Goal: Information Seeking & Learning: Learn about a topic

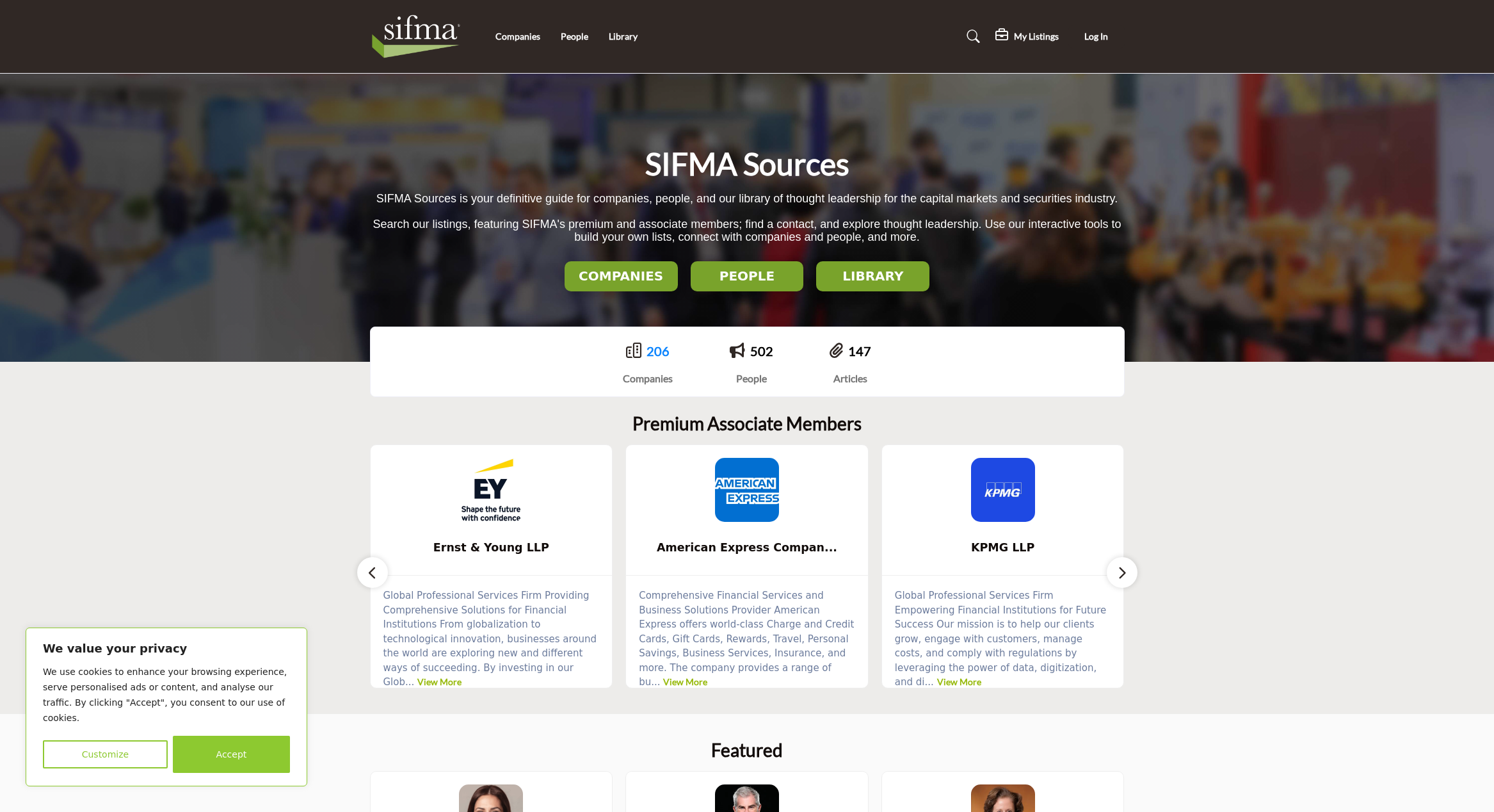
click at [653, 348] on link "206" at bounding box center [658, 351] width 23 height 15
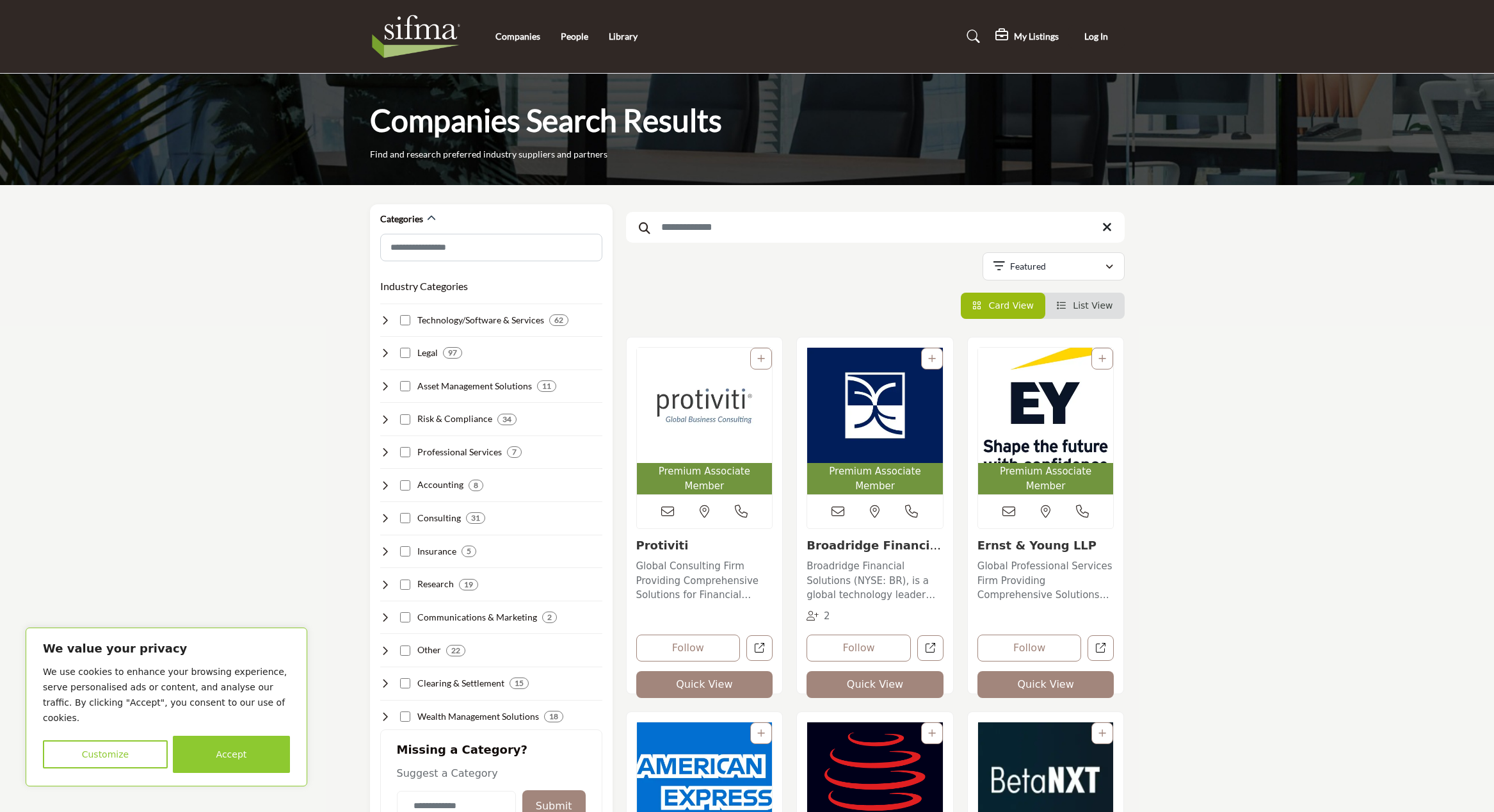
click at [744, 231] on input "Search Keyword" at bounding box center [876, 227] width 499 height 31
type input "****"
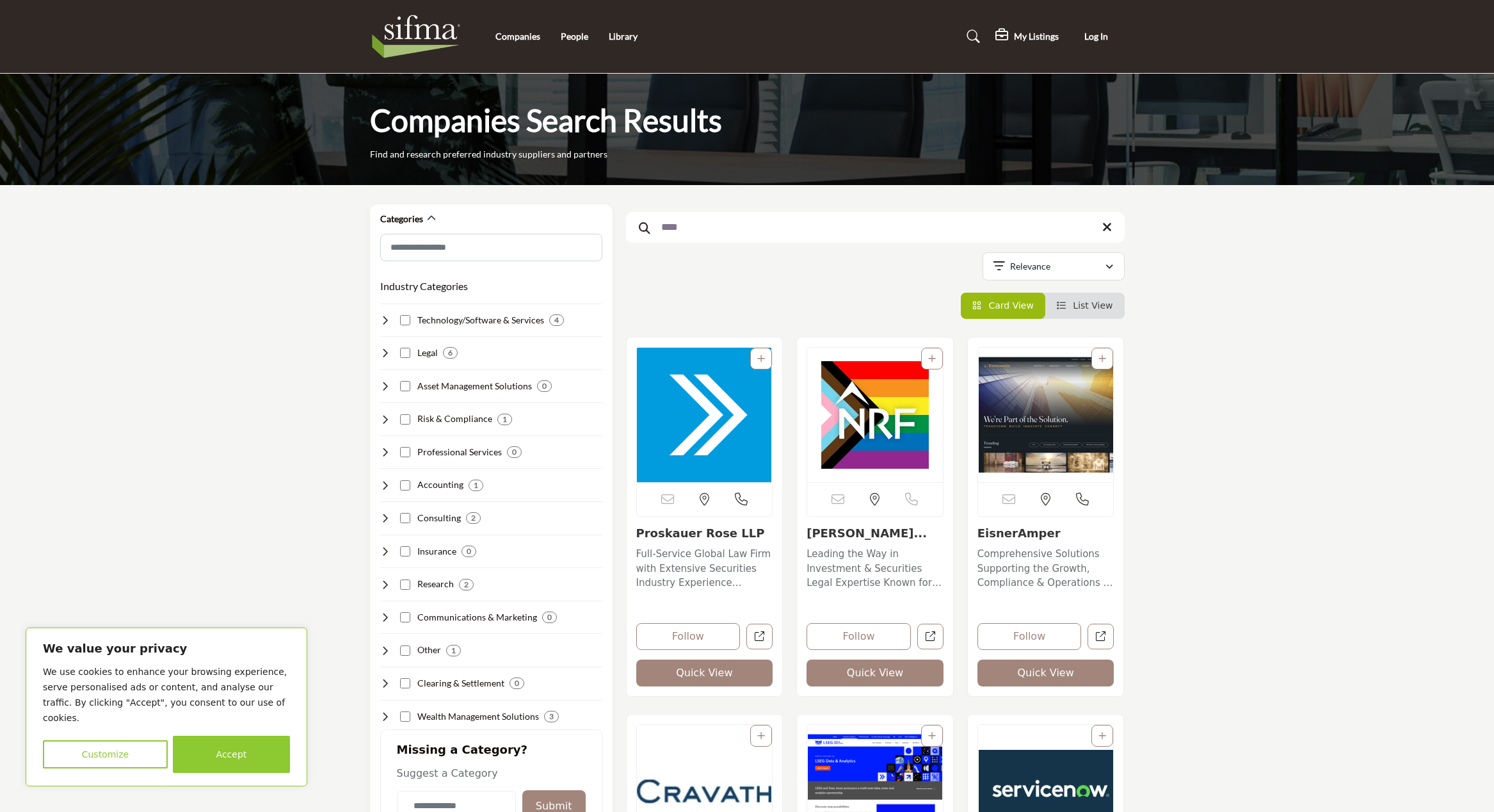
drag, startPoint x: 705, startPoint y: 225, endPoint x: 635, endPoint y: 230, distance: 70.2
click at [635, 230] on input "****" at bounding box center [876, 227] width 499 height 31
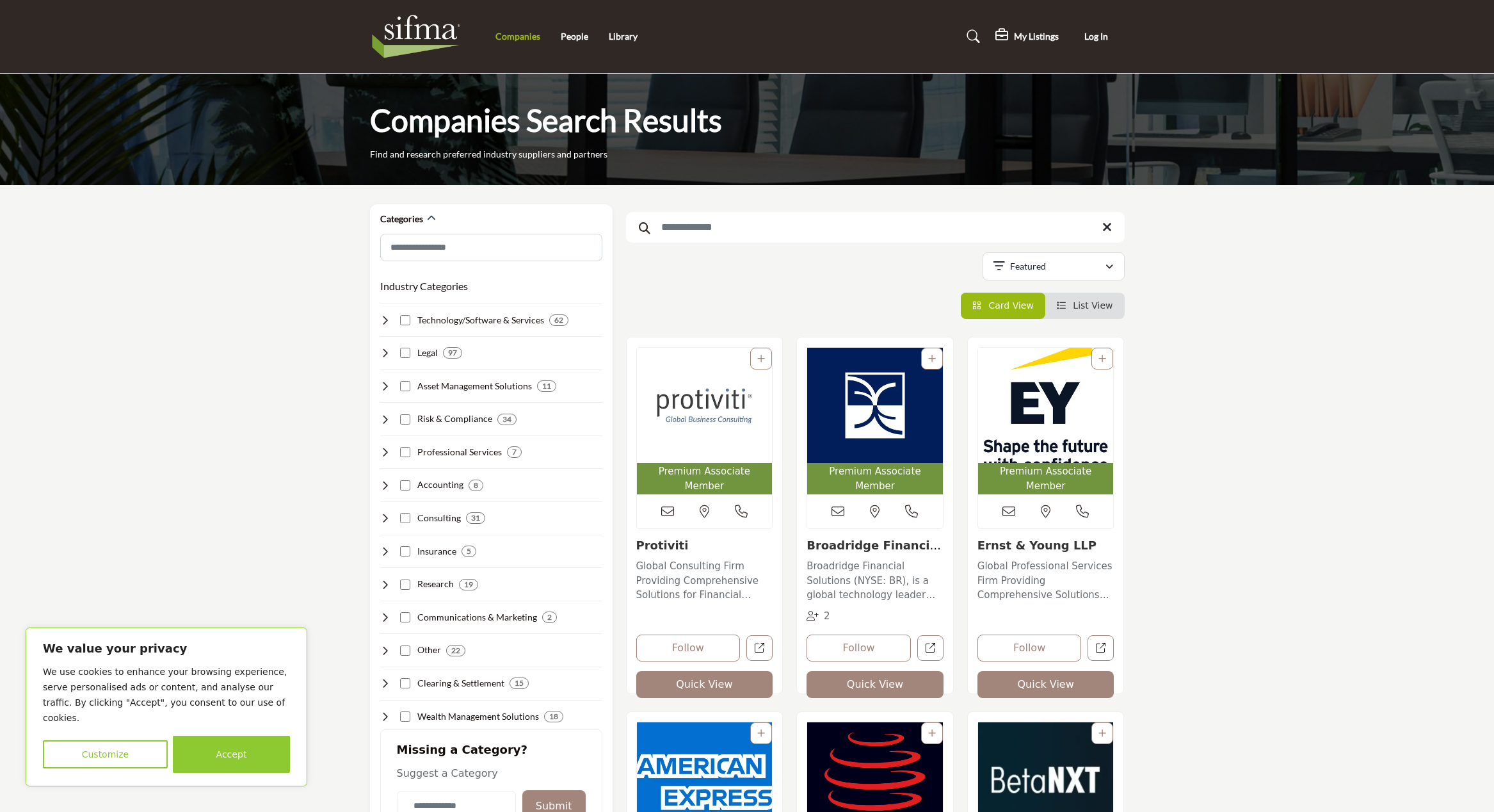
click at [519, 34] on link "Companies" at bounding box center [518, 37] width 45 height 11
click at [619, 36] on link "Library" at bounding box center [623, 37] width 29 height 11
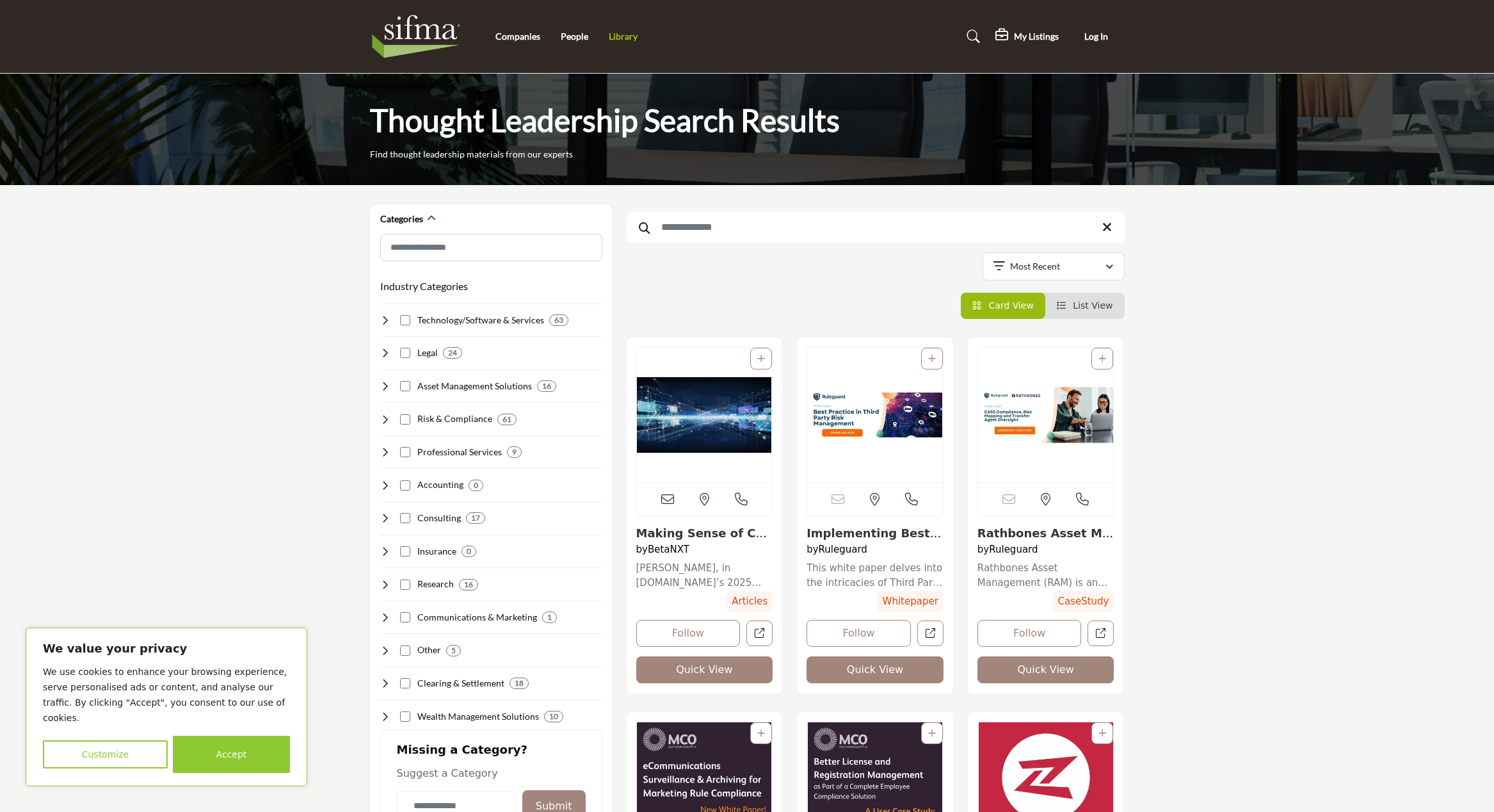
click at [621, 35] on link "Library" at bounding box center [623, 37] width 29 height 11
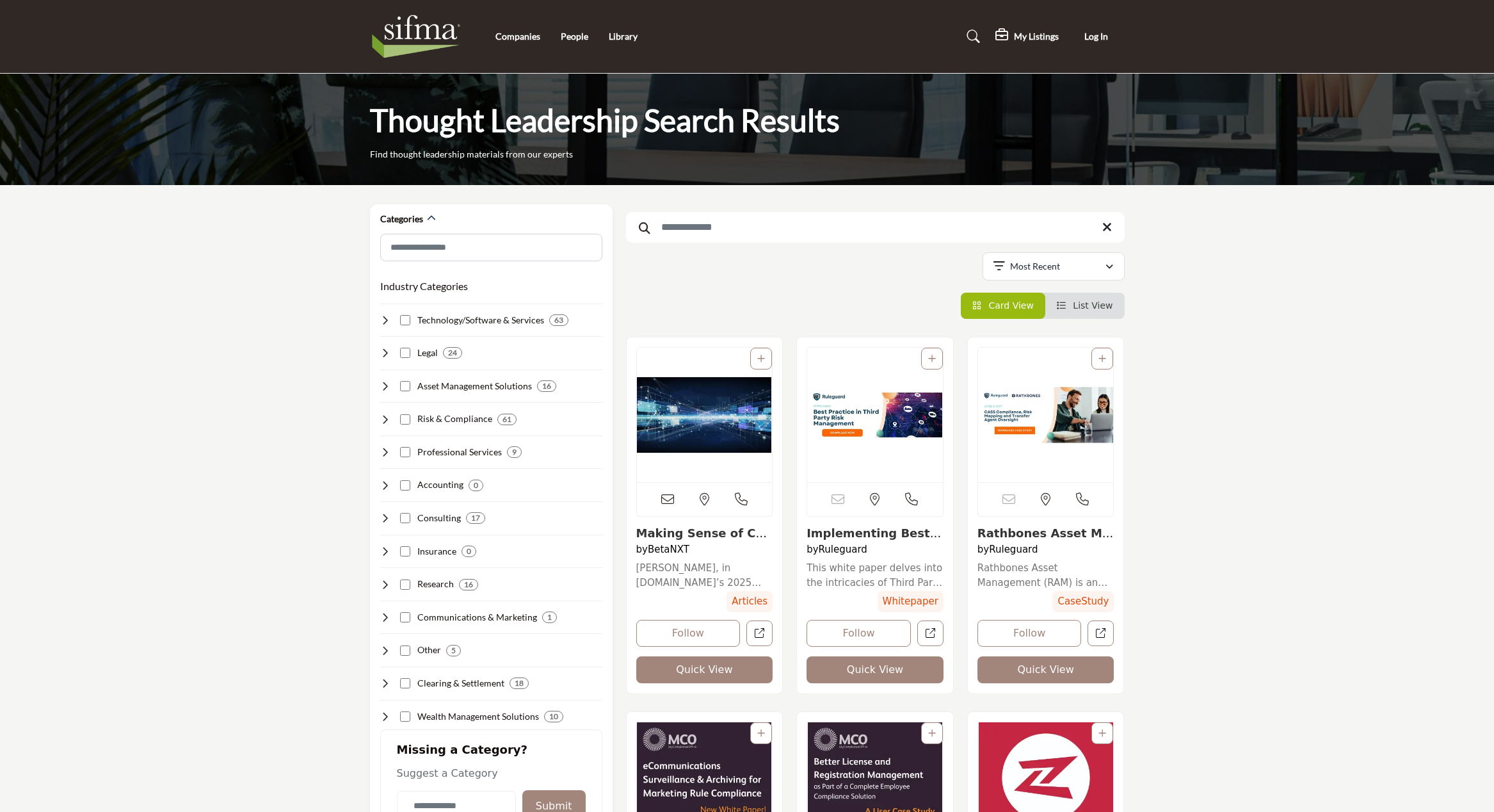
scroll to position [128, 0]
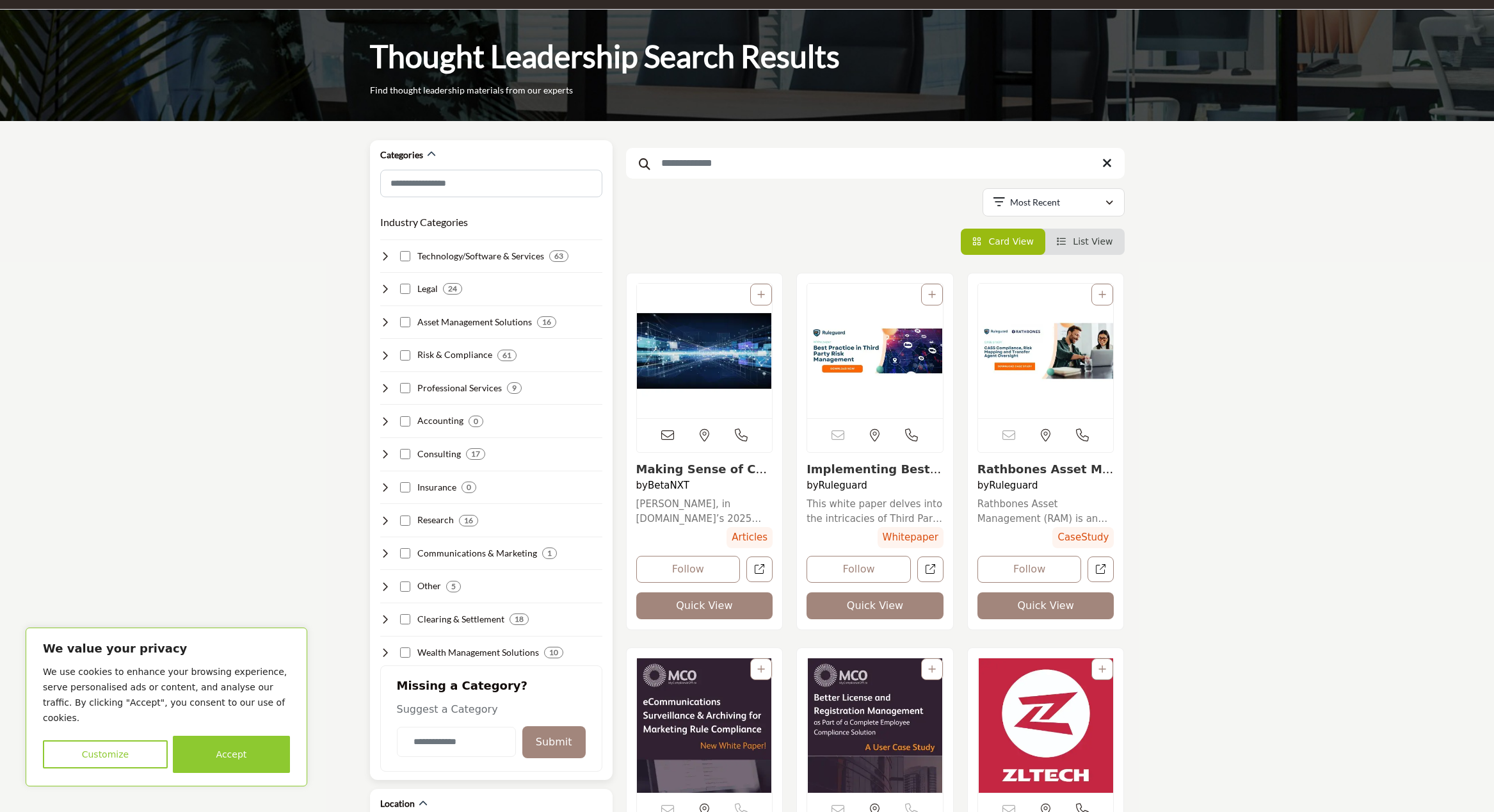
scroll to position [128, 0]
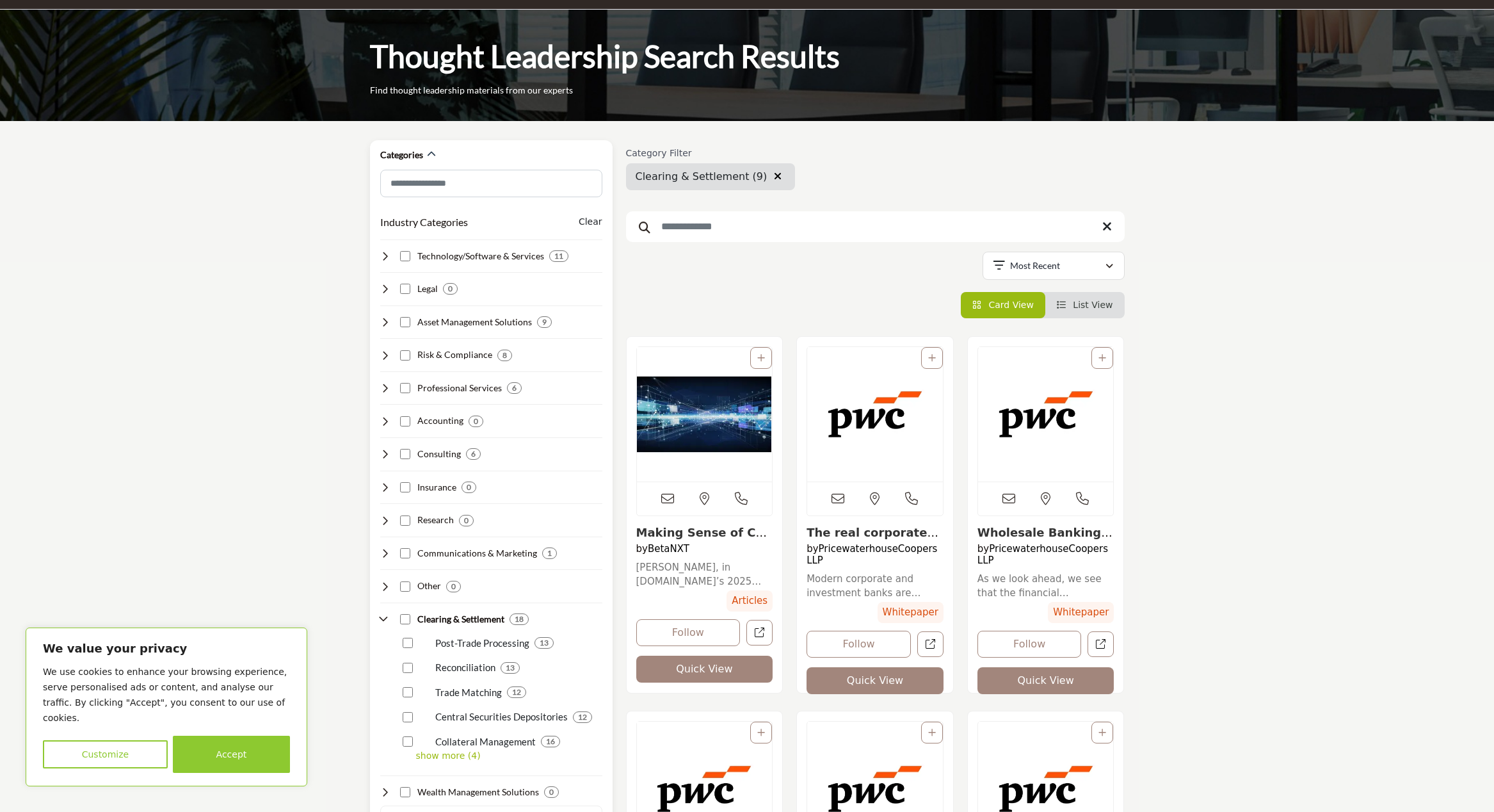
scroll to position [192, 0]
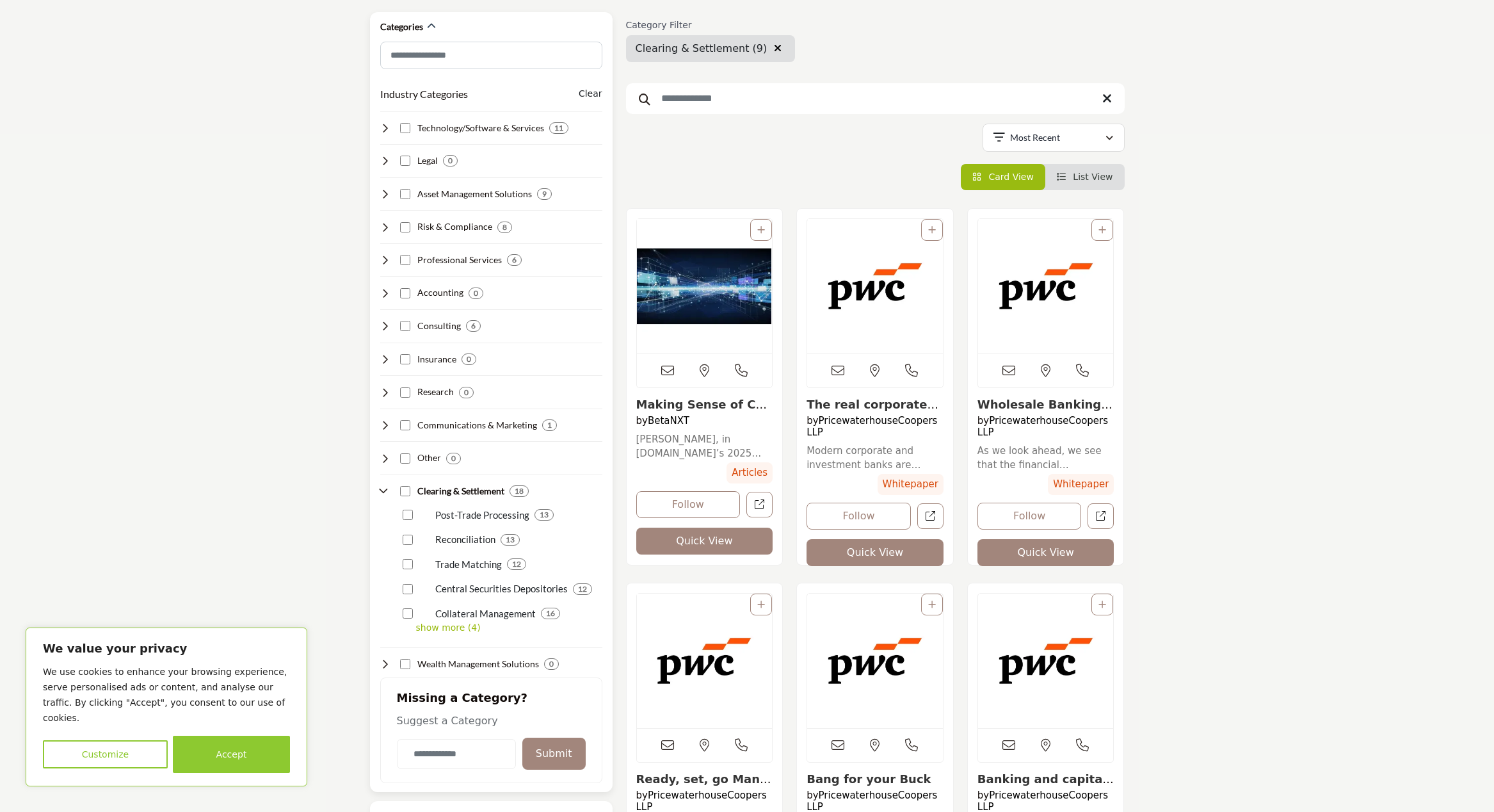
click at [457, 538] on p "Reconciliation" at bounding box center [465, 539] width 60 height 15
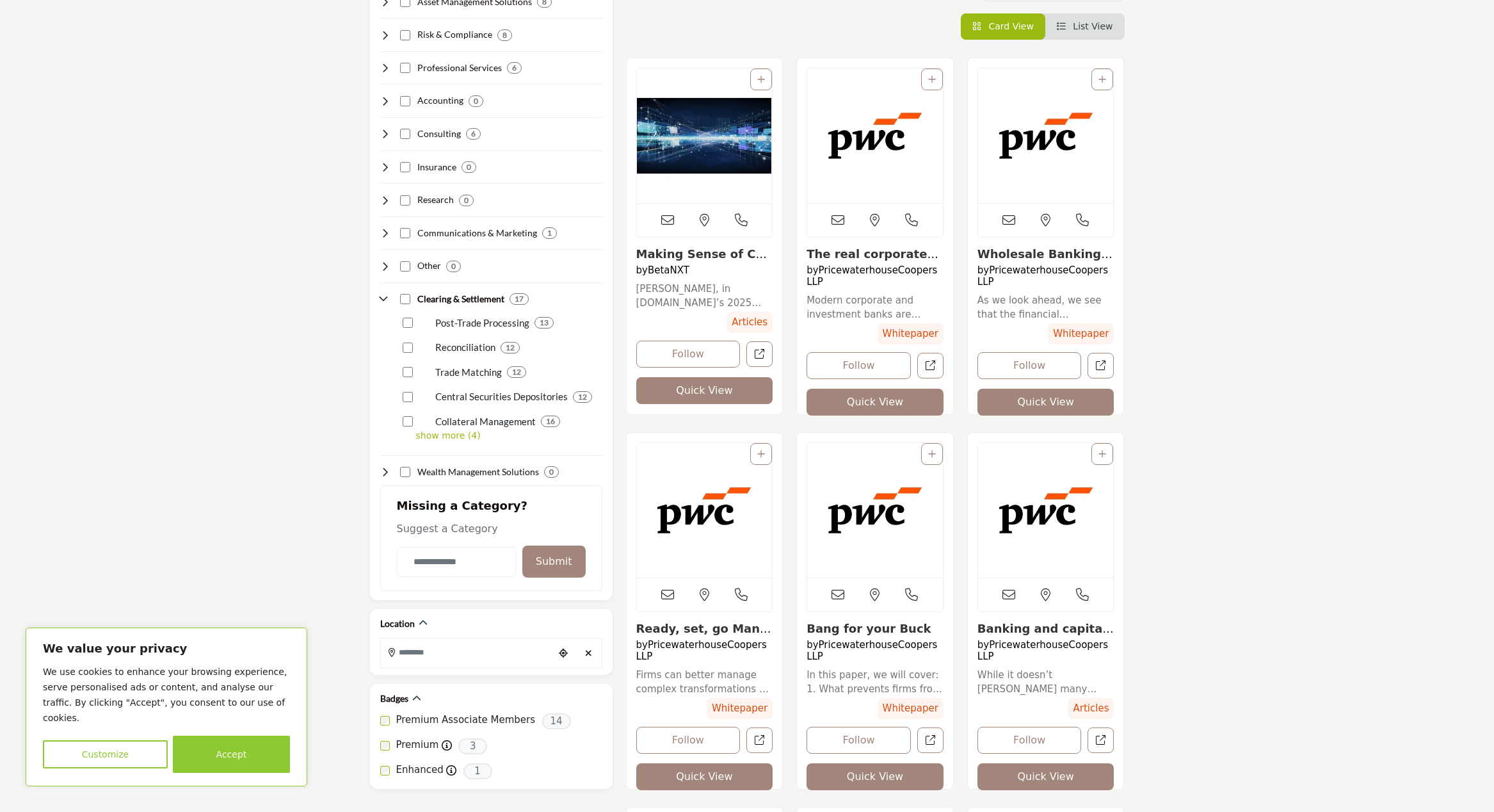
scroll to position [320, 0]
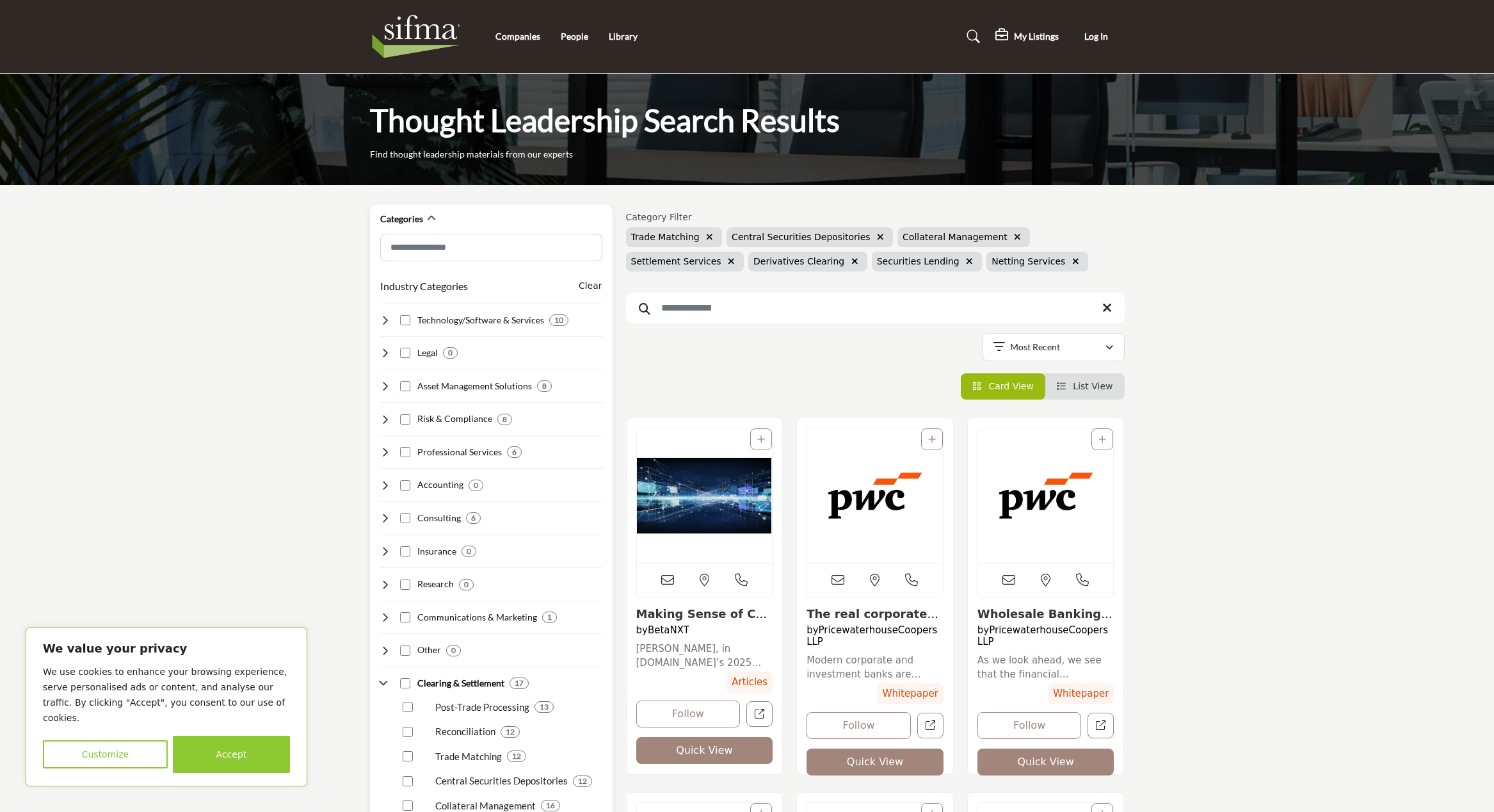
scroll to position [192, 0]
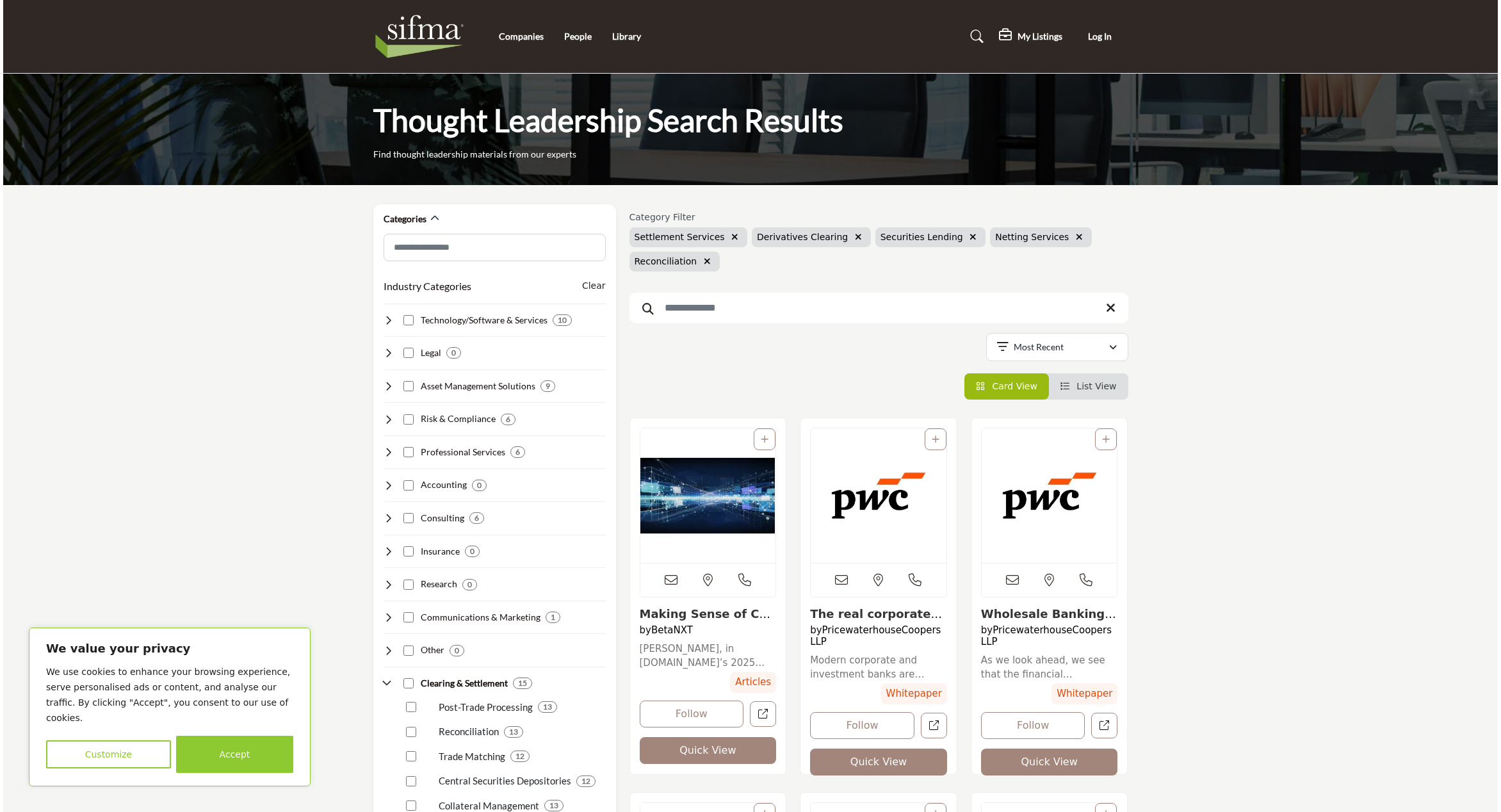
scroll to position [64, 0]
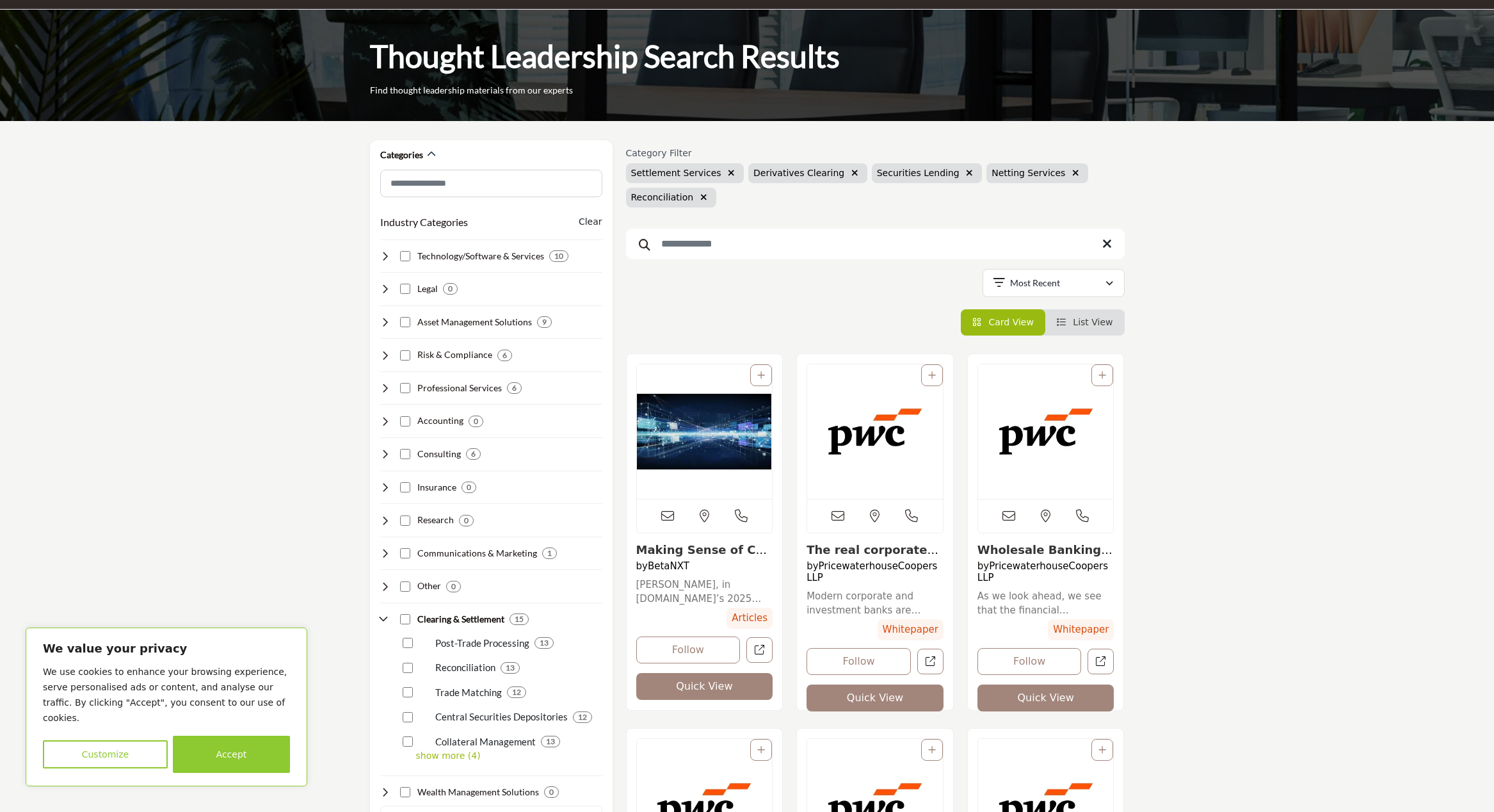
click at [881, 687] on button "Quick View" at bounding box center [875, 698] width 137 height 27
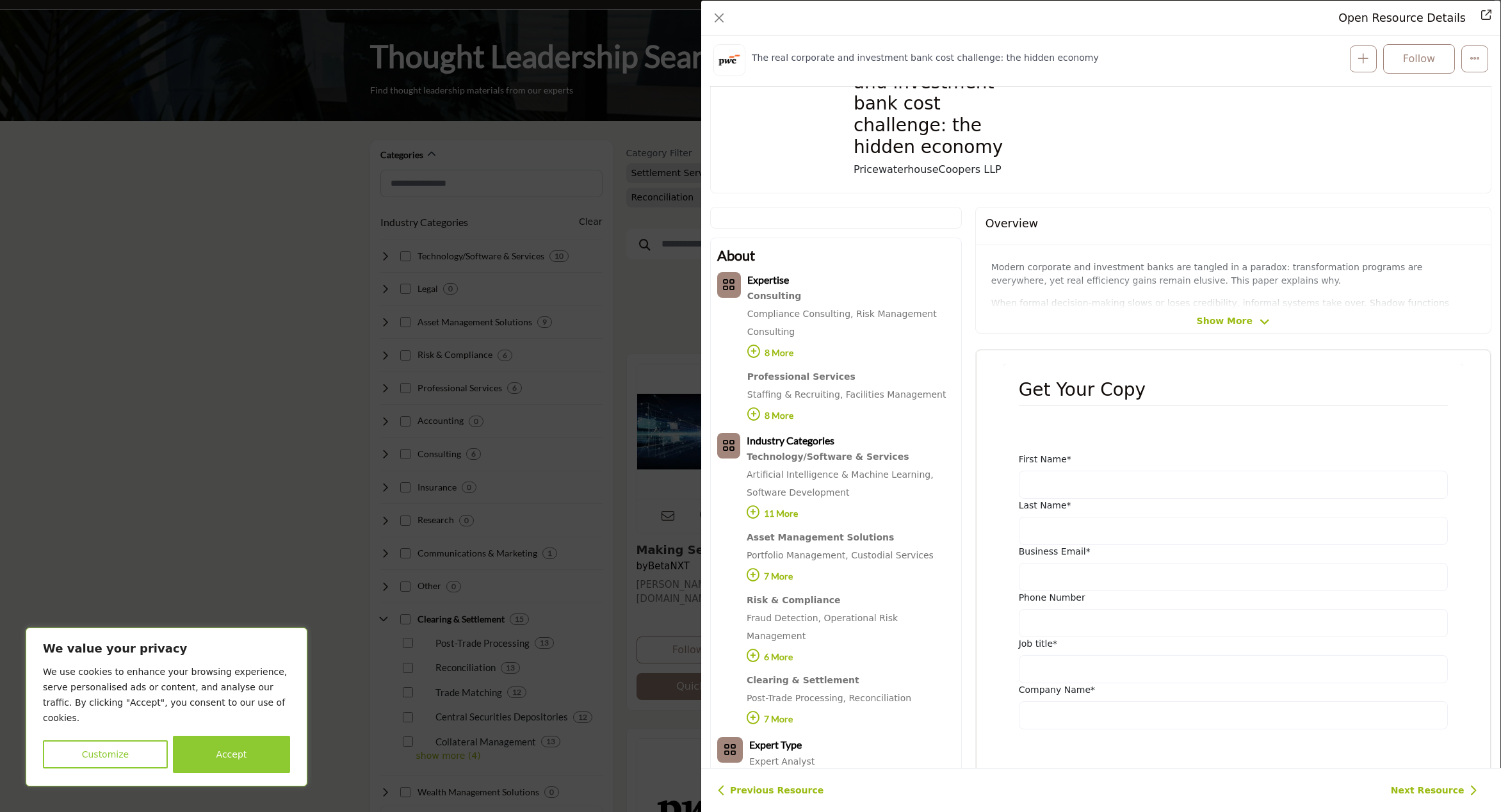
scroll to position [329, 0]
